Goal: Information Seeking & Learning: Learn about a topic

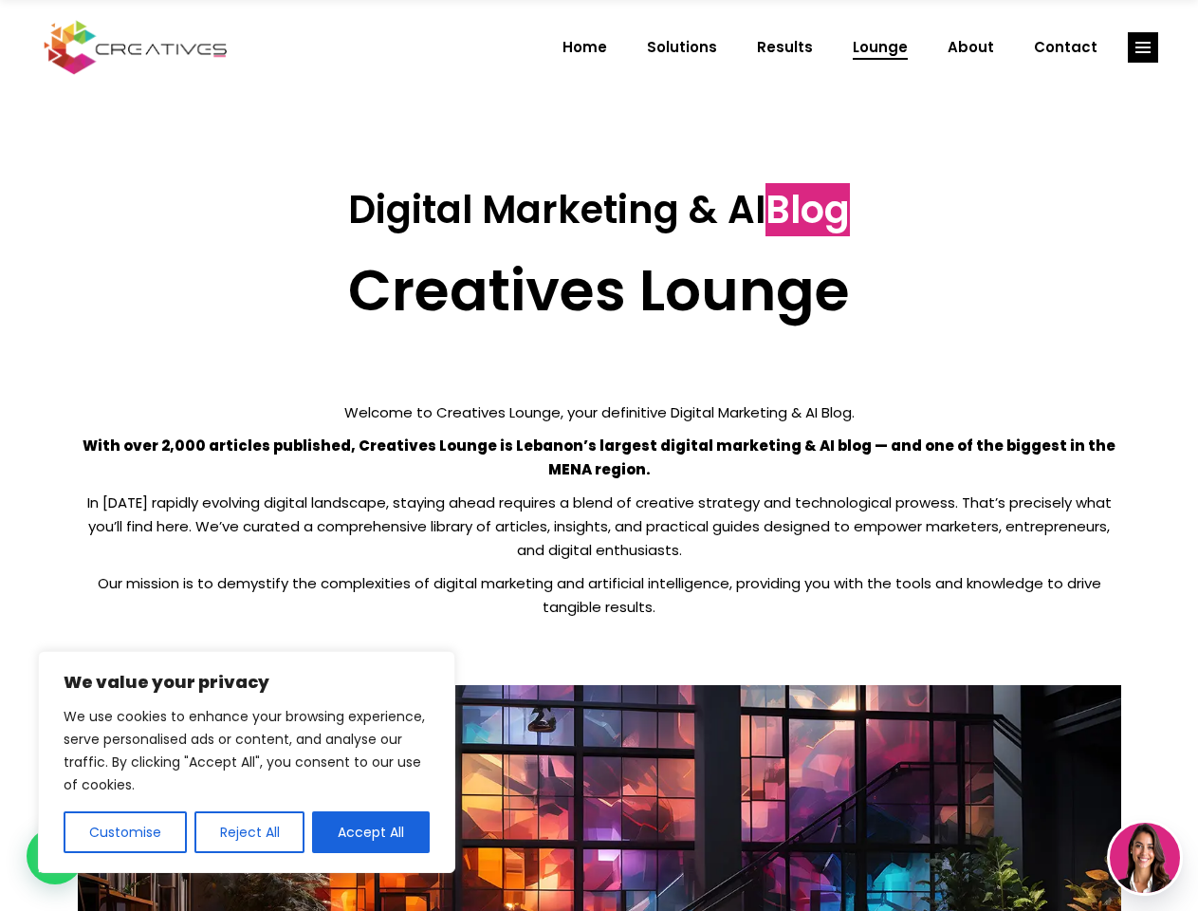
click at [598, 455] on p "With over 2,000 articles published, Creatives Lounge is Lebanon’s largest digit…" at bounding box center [599, 456] width 1043 height 47
click at [124, 832] on button "Customise" at bounding box center [125, 832] width 123 height 42
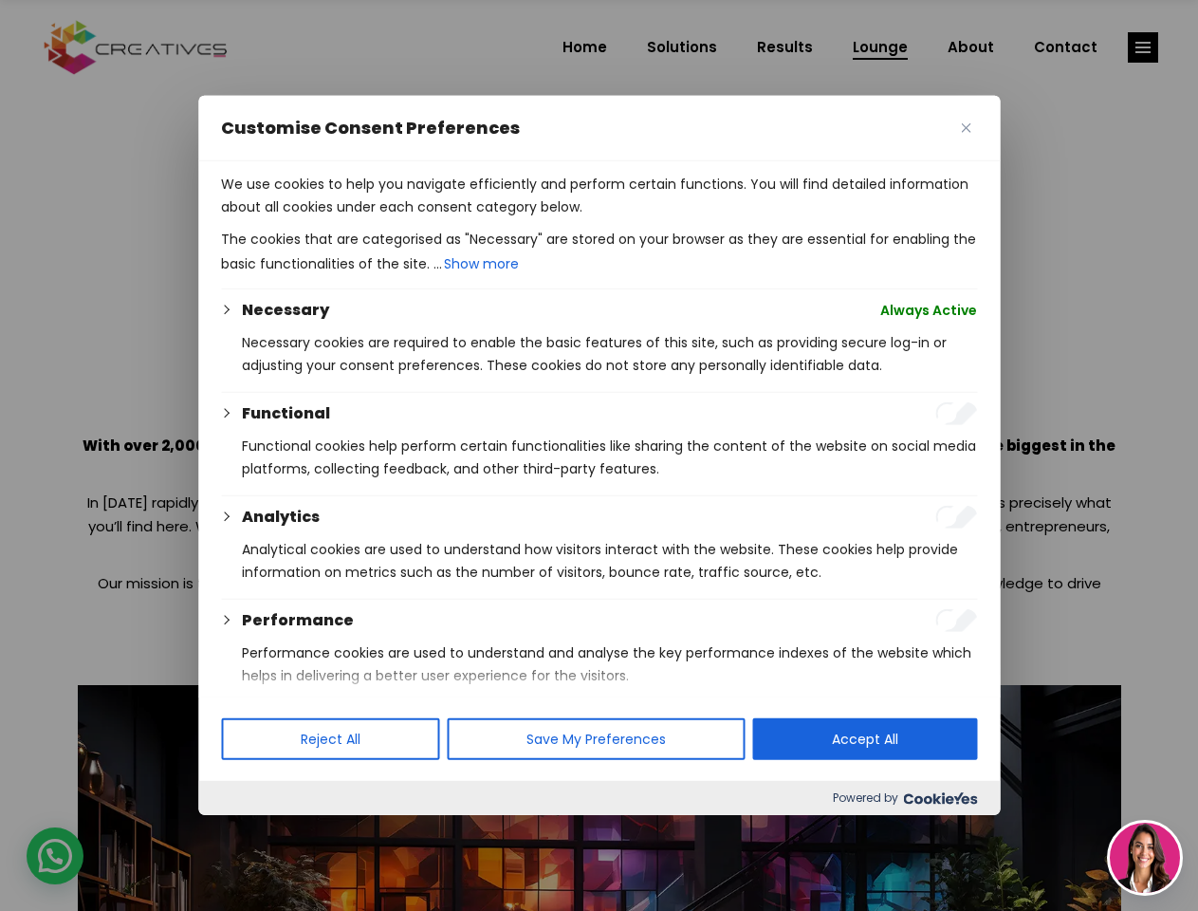
click at [248, 832] on div at bounding box center [599, 455] width 1198 height 911
click at [371, 218] on p "We use cookies to help you navigate efficiently and perform certain functions. …" at bounding box center [599, 196] width 756 height 46
click at [1143, 47] on div at bounding box center [599, 455] width 1198 height 911
click at [1145, 857] on img at bounding box center [1145, 857] width 70 height 70
